Goal: Information Seeking & Learning: Learn about a topic

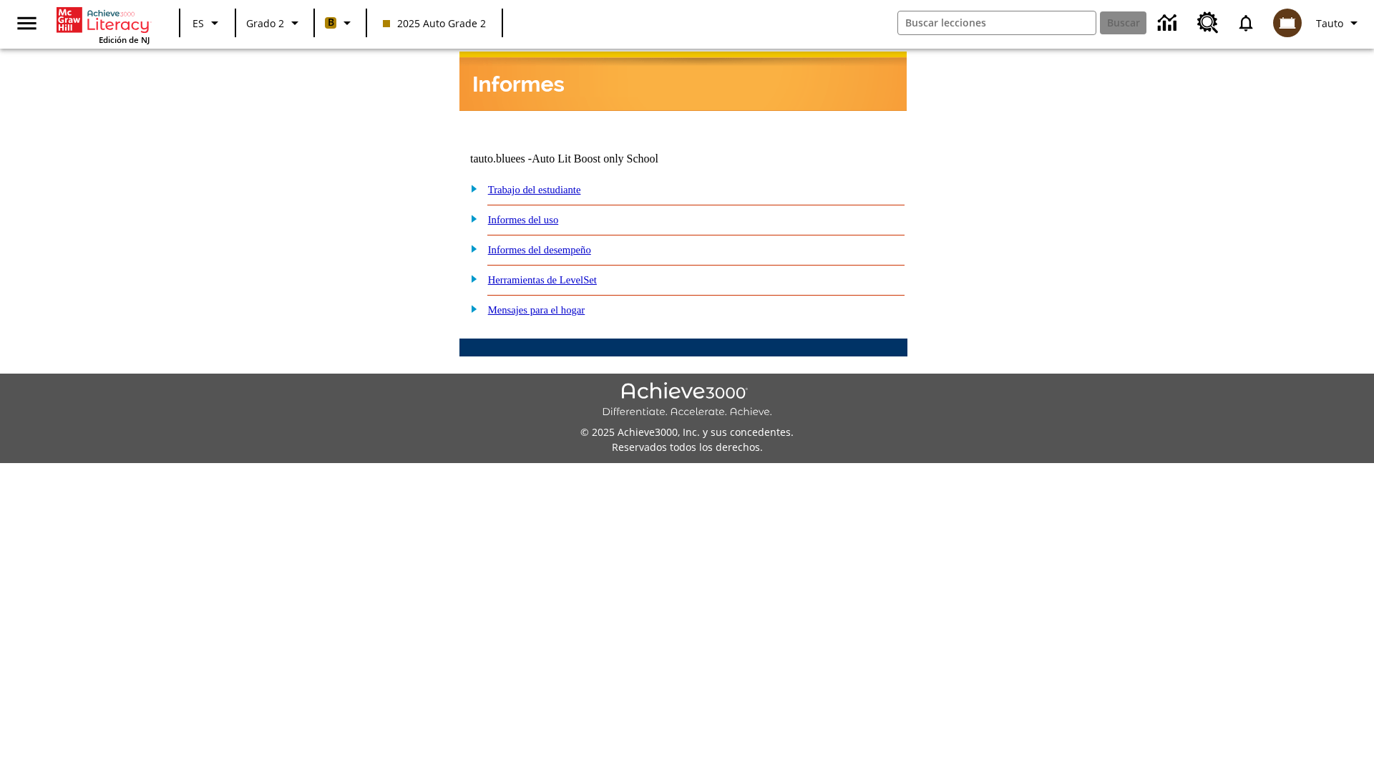
click at [558, 244] on link "Informes del desempeño" at bounding box center [539, 249] width 103 height 11
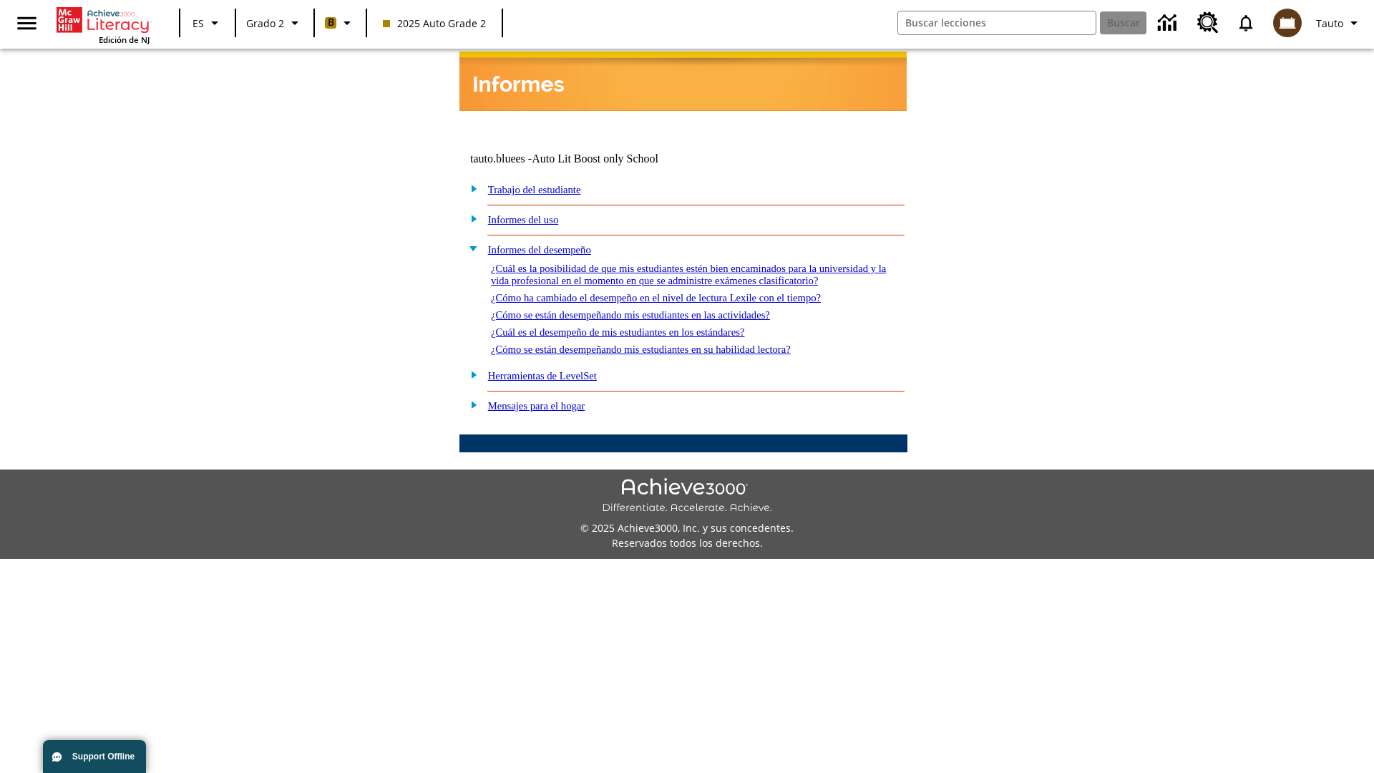
click at [679, 293] on link "¿Cómo ha cambiado el desempeño en el nivel de lectura Lexile con el tiempo?" at bounding box center [656, 297] width 330 height 11
